Goal: Task Accomplishment & Management: Manage account settings

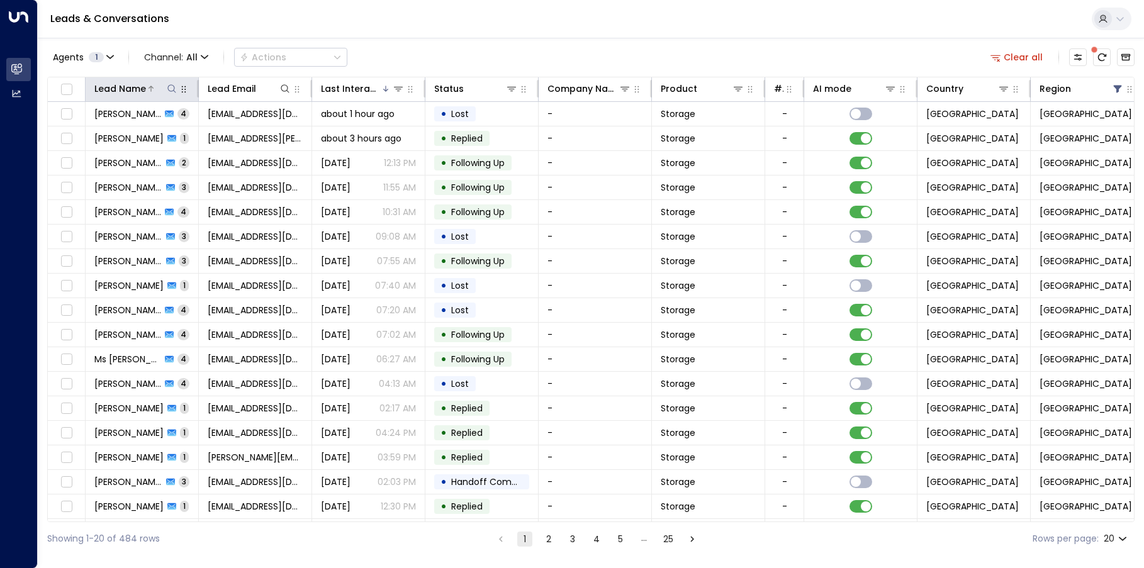
drag, startPoint x: 0, startPoint y: 0, endPoint x: 170, endPoint y: 89, distance: 191.7
click at [170, 89] on icon at bounding box center [172, 89] width 10 height 10
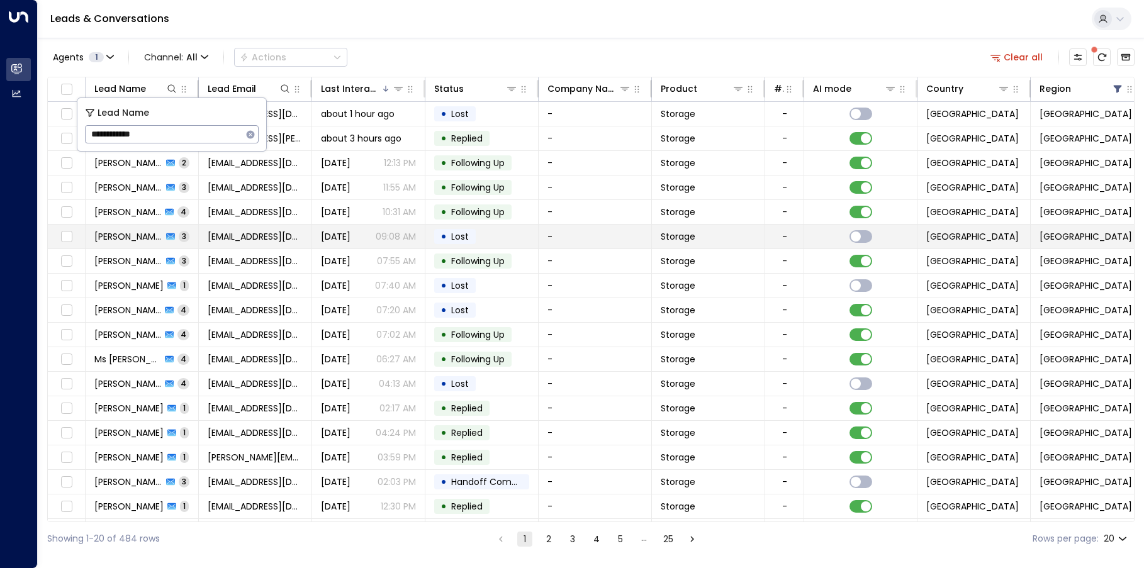
type input "**********"
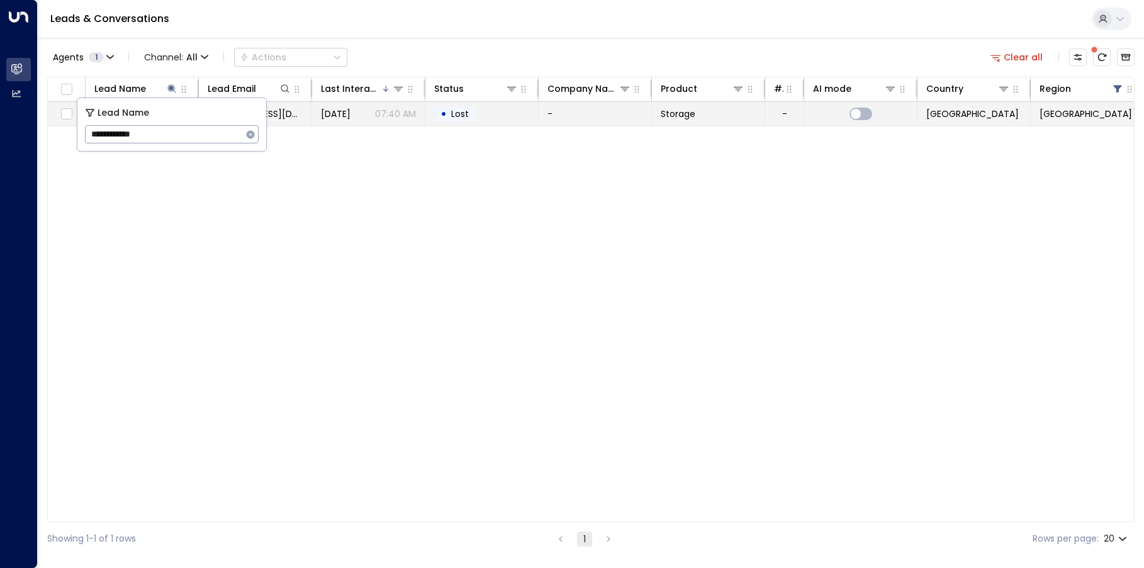
click at [605, 116] on td "-" at bounding box center [595, 114] width 113 height 24
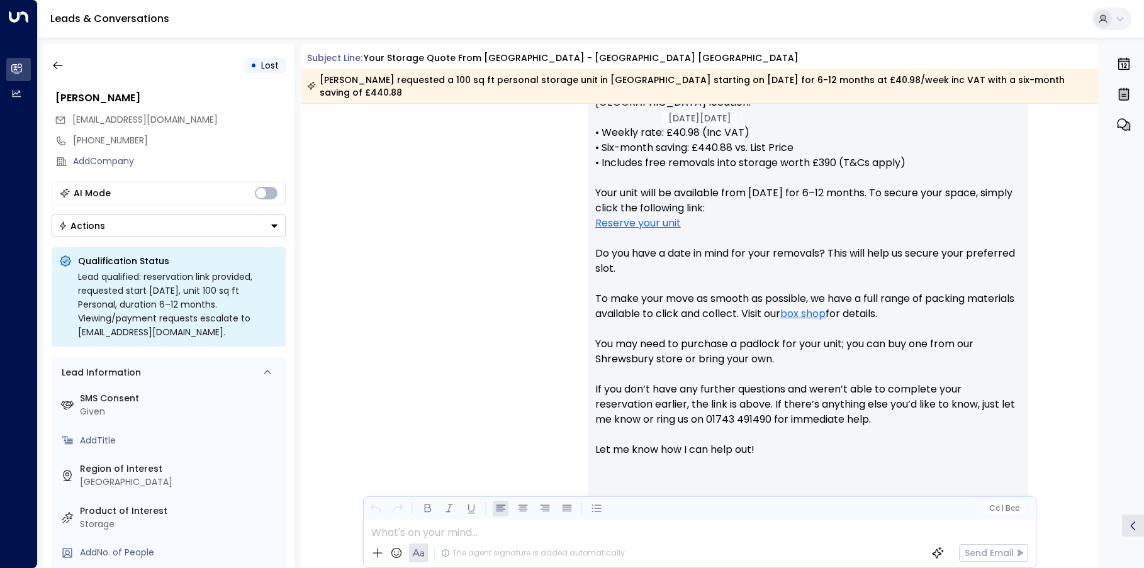
scroll to position [615, 0]
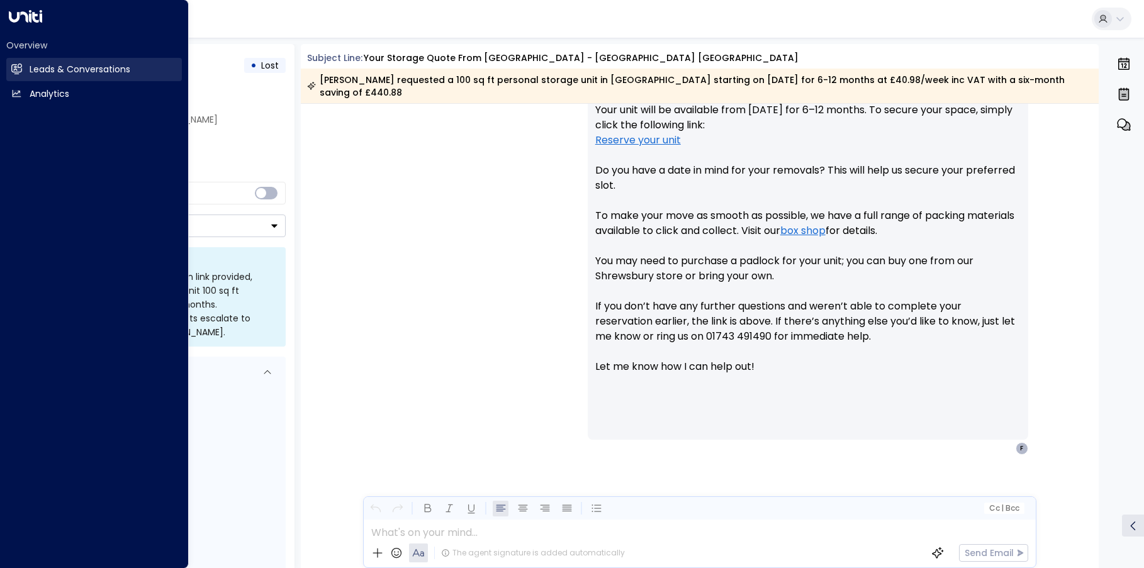
click at [24, 65] on link "Leads & Conversations Leads & Conversations" at bounding box center [94, 69] width 176 height 23
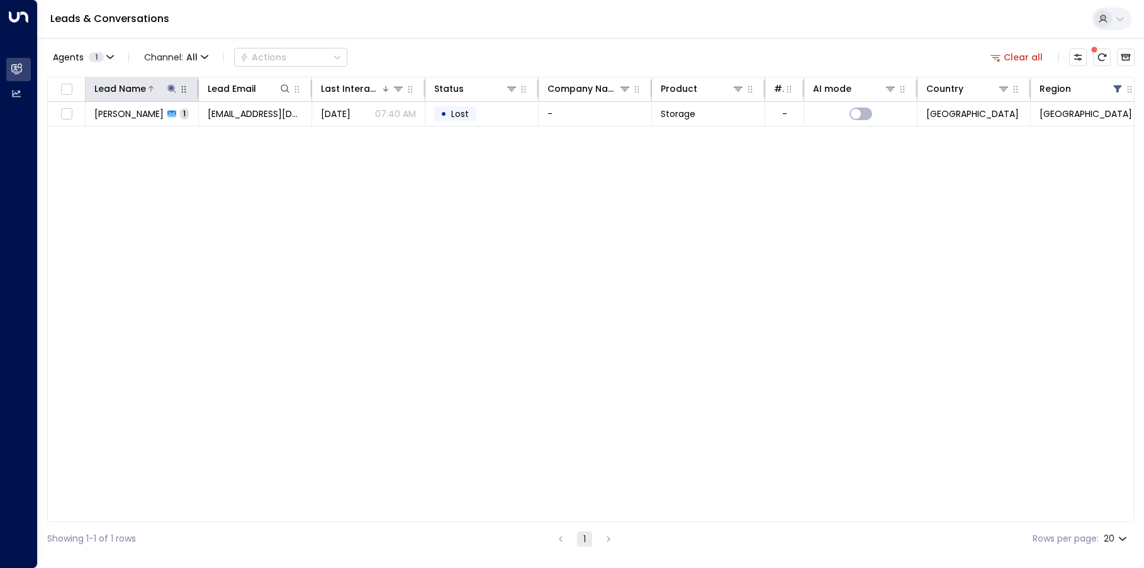
click at [171, 84] on icon at bounding box center [172, 89] width 10 height 10
click at [248, 137] on icon "button" at bounding box center [251, 134] width 8 height 8
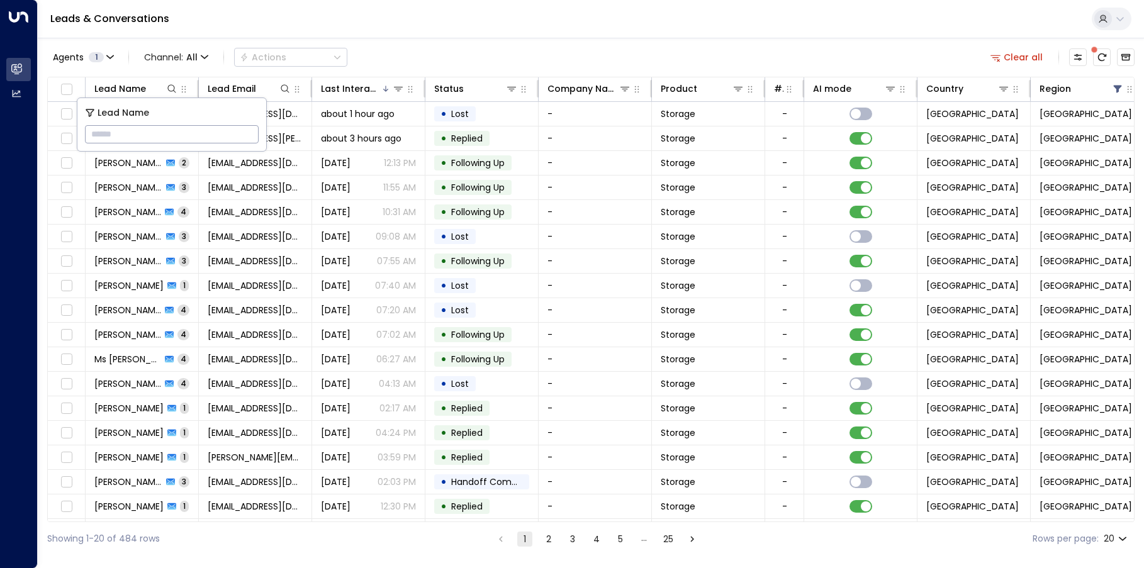
click at [492, 30] on div "Leads & Conversations" at bounding box center [591, 19] width 1106 height 38
click at [1096, 53] on span at bounding box center [1094, 50] width 6 height 6
click at [1098, 54] on span at bounding box center [1094, 49] width 12 height 12
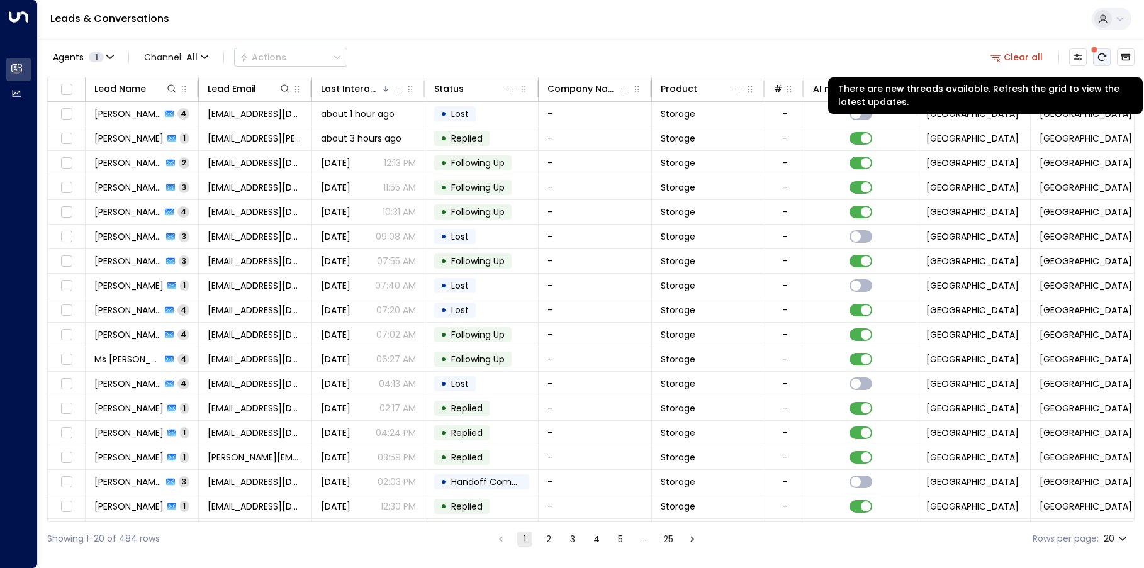
click at [1102, 60] on icon "There are new threads available. Refresh the grid to view the latest updates." at bounding box center [1102, 57] width 8 height 8
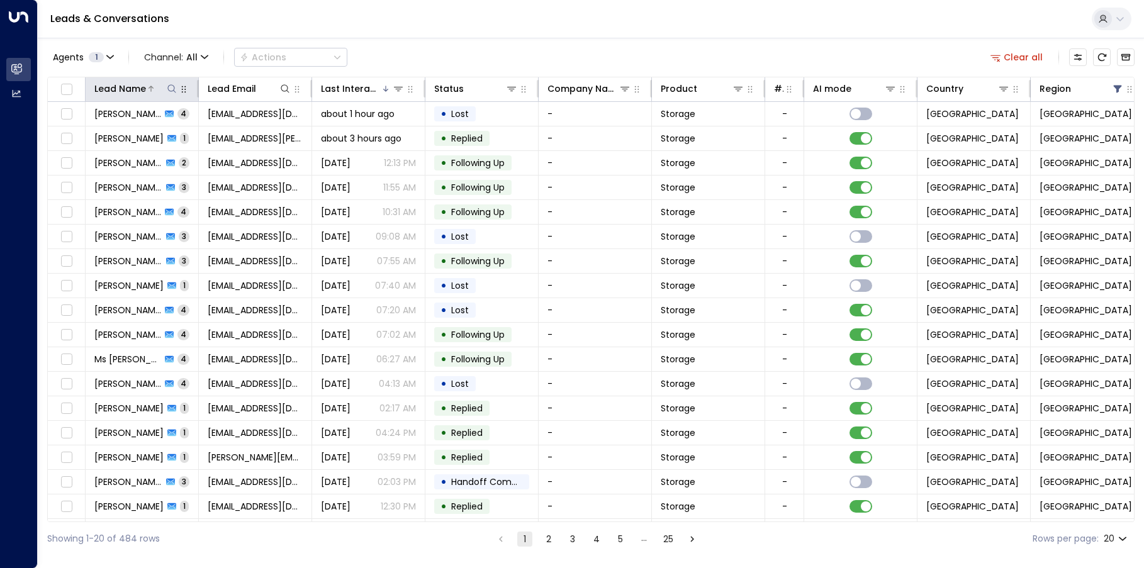
click at [168, 84] on icon at bounding box center [172, 89] width 10 height 10
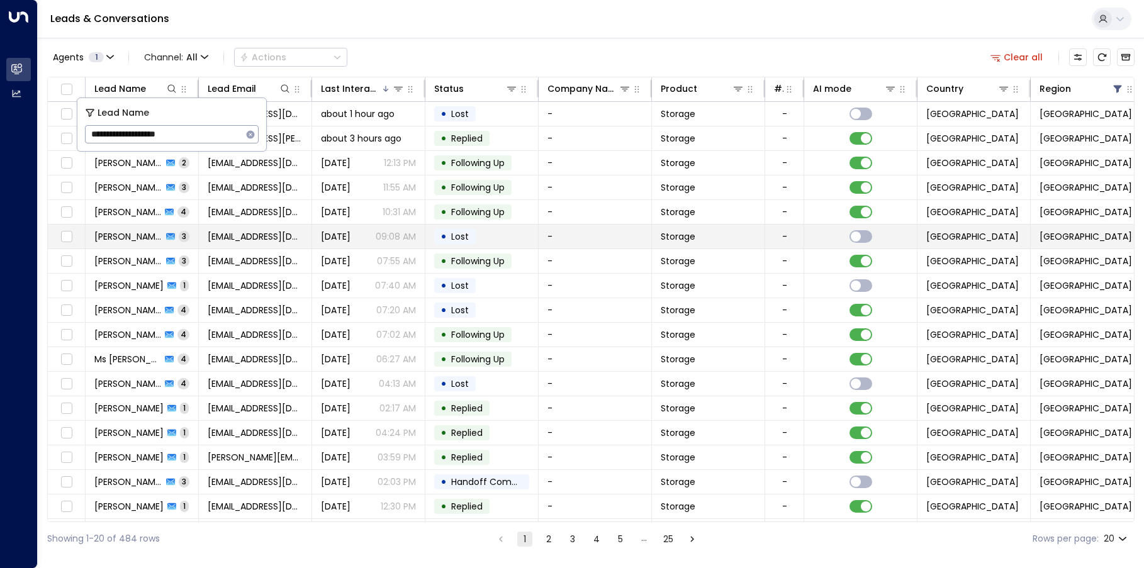
type input "**********"
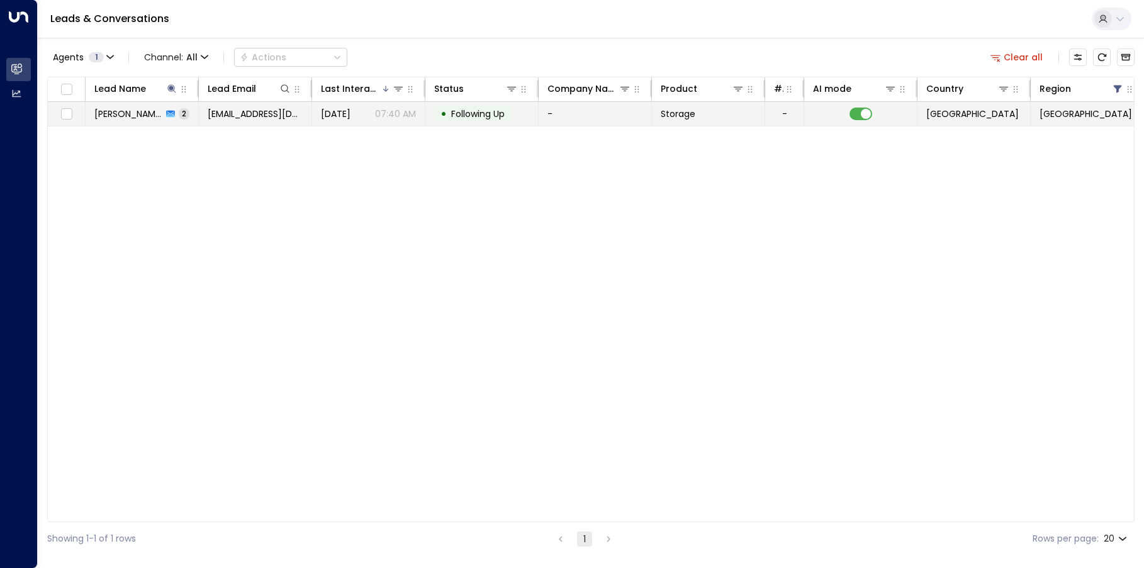
click at [505, 117] on span "Following Up" at bounding box center [477, 114] width 53 height 13
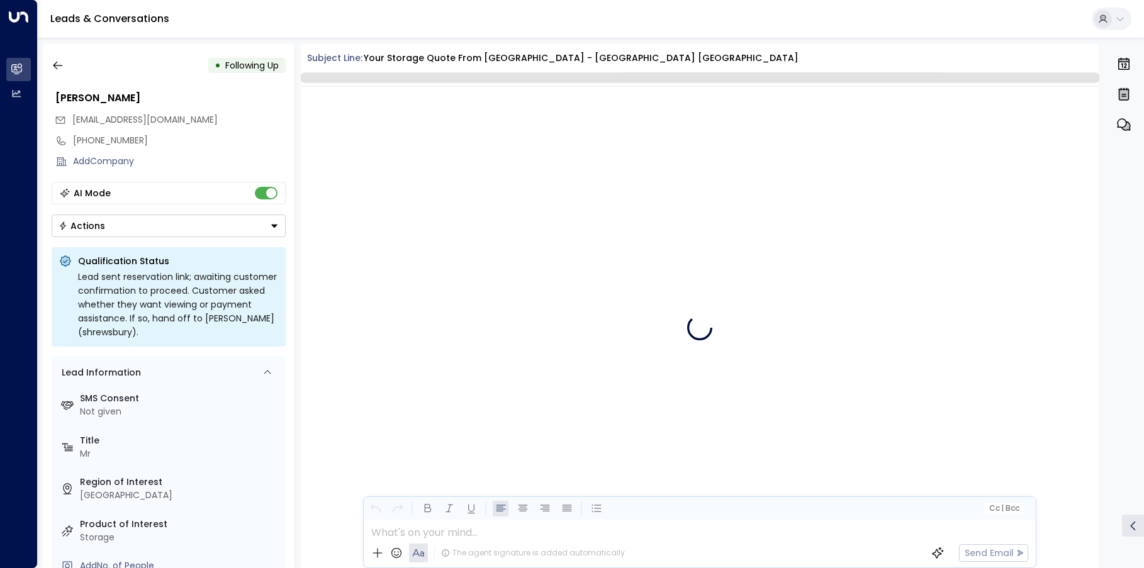
scroll to position [1260, 0]
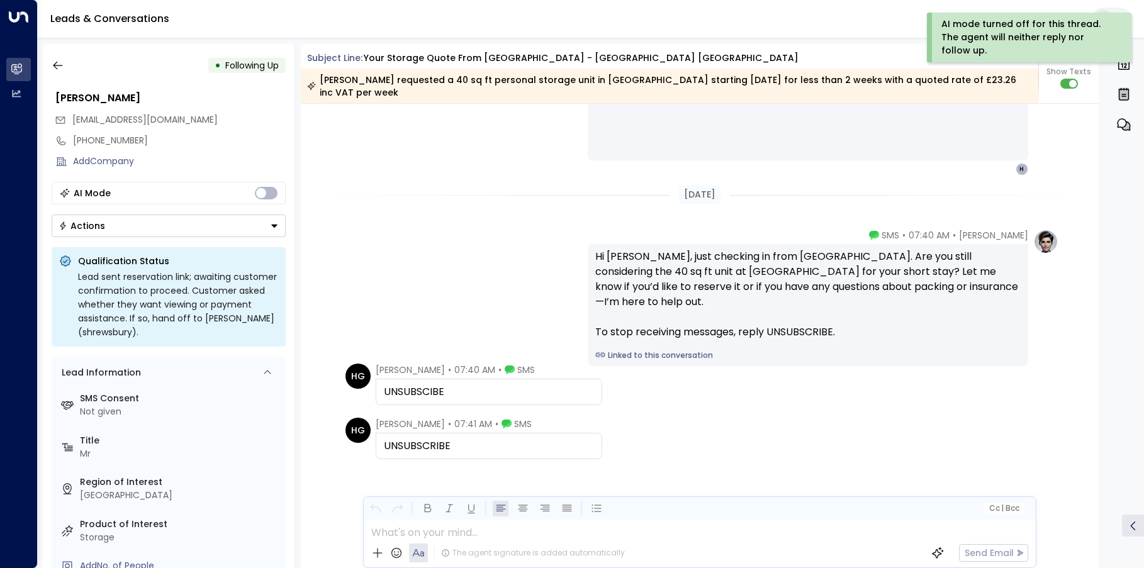
click at [265, 224] on button "Actions" at bounding box center [169, 226] width 234 height 23
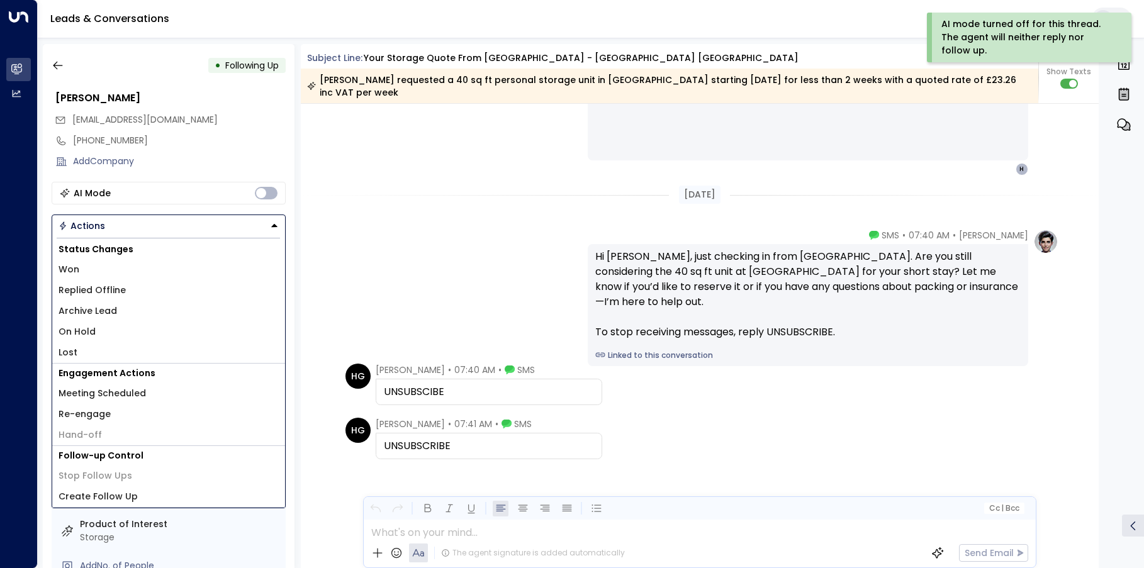
click at [76, 350] on span "Lost" at bounding box center [68, 352] width 19 height 13
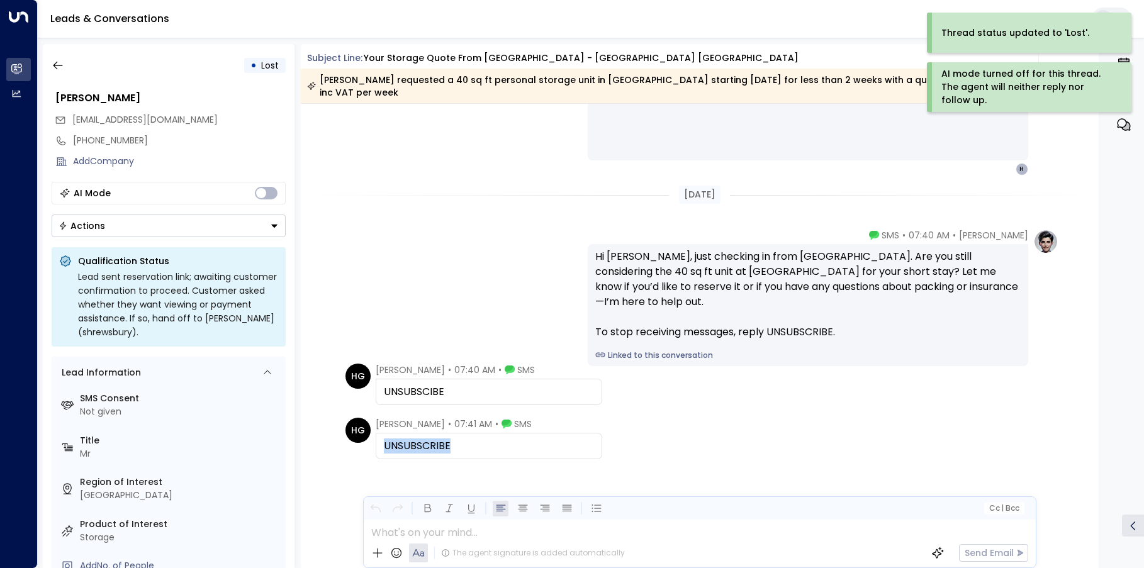
drag, startPoint x: 466, startPoint y: 446, endPoint x: 382, endPoint y: 440, distance: 84.6
click at [384, 440] on div "UNSUBSCRIBE" at bounding box center [489, 446] width 210 height 15
drag, startPoint x: 382, startPoint y: 440, endPoint x: 393, endPoint y: 447, distance: 13.6
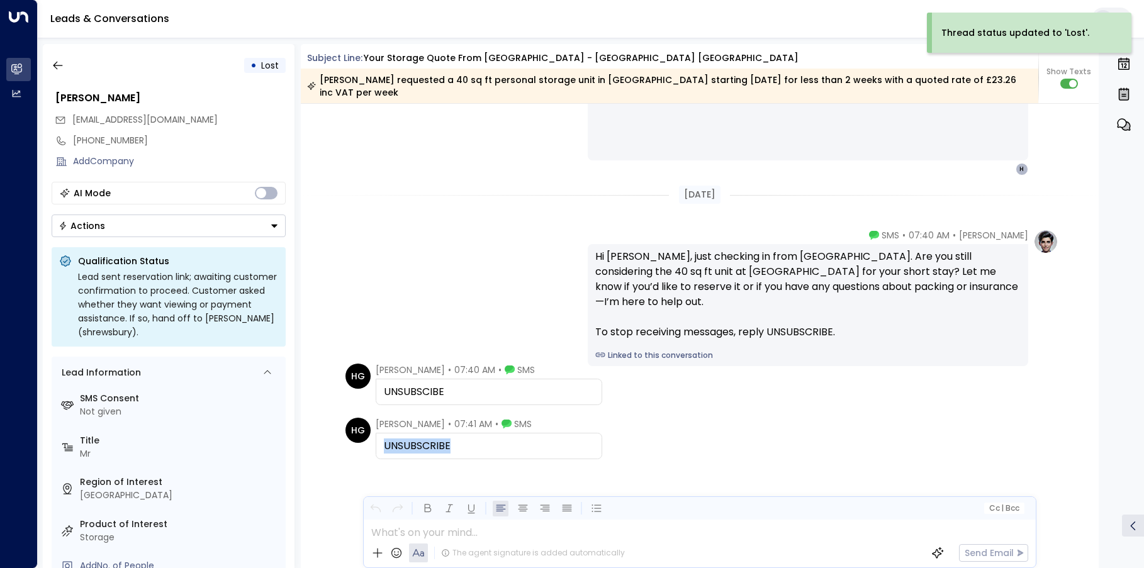
copy div "UNSUBSCRIBE"
